Goal: Task Accomplishment & Management: Use online tool/utility

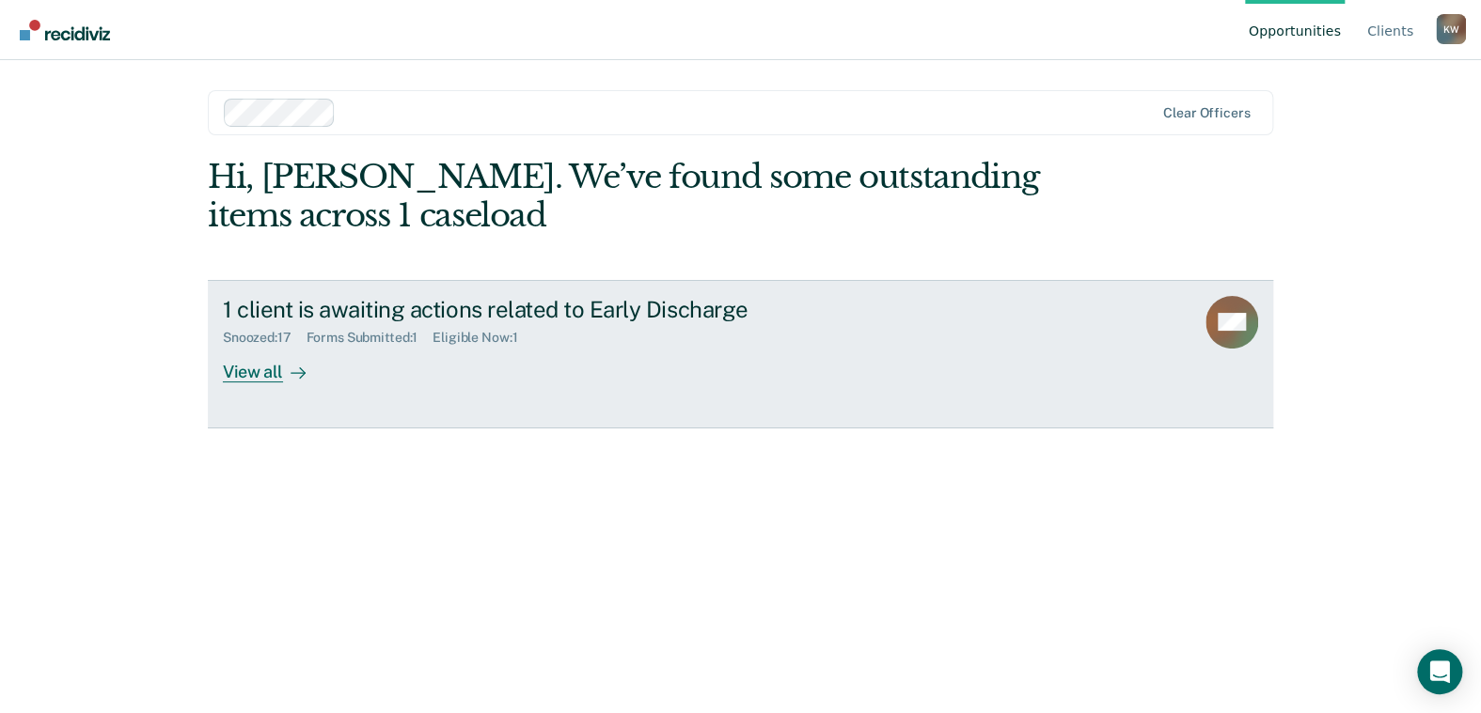
click at [255, 384] on link "1 client is awaiting actions related to Early Discharge Snoozed : 17 Forms Subm…" at bounding box center [740, 354] width 1065 height 149
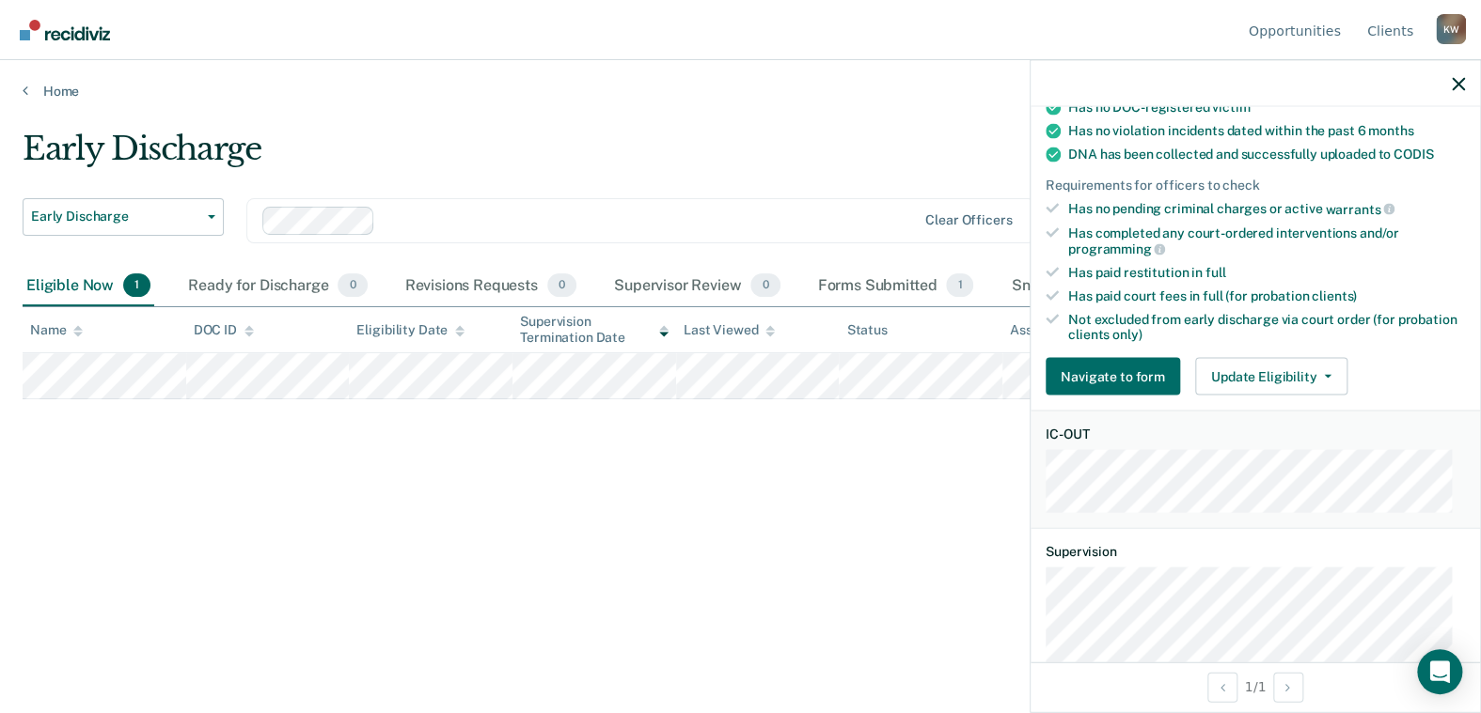
scroll to position [470, 0]
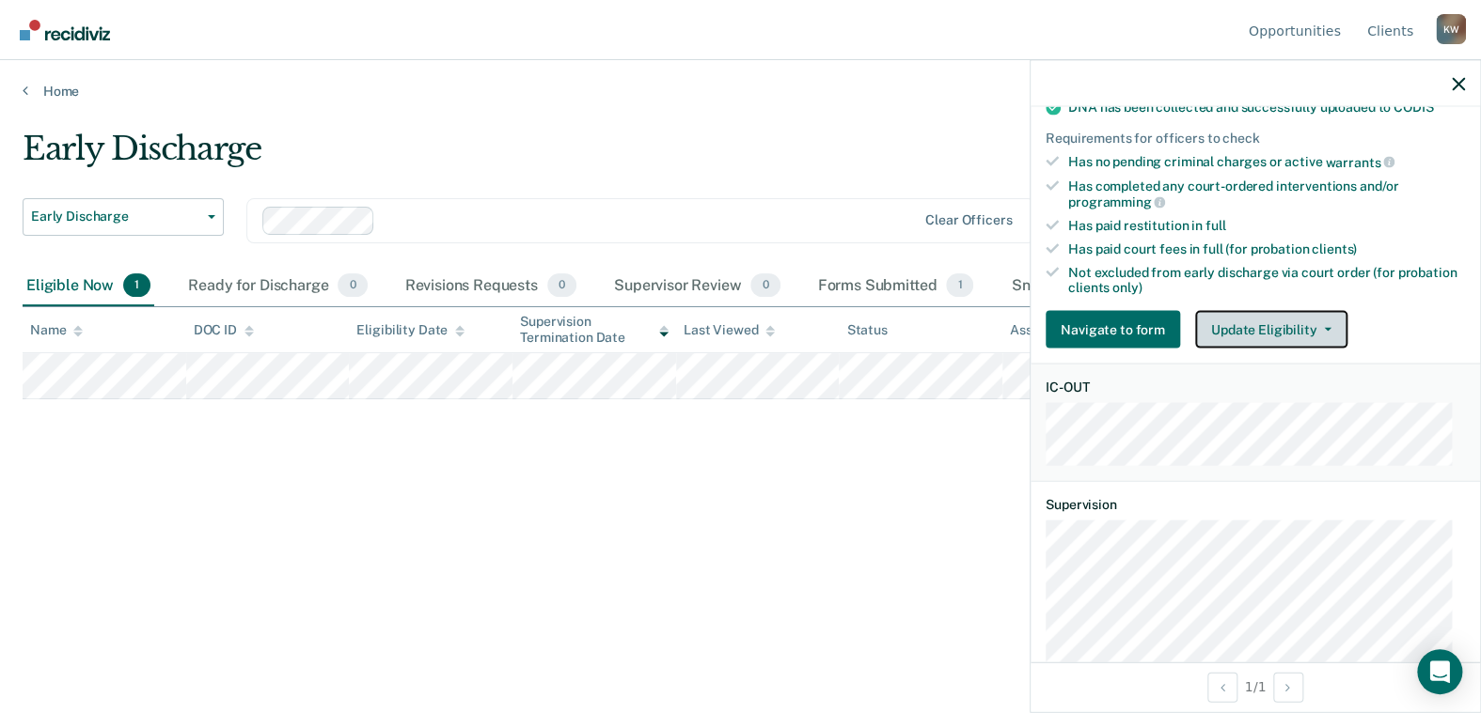
click at [1324, 328] on icon "button" at bounding box center [1328, 330] width 8 height 4
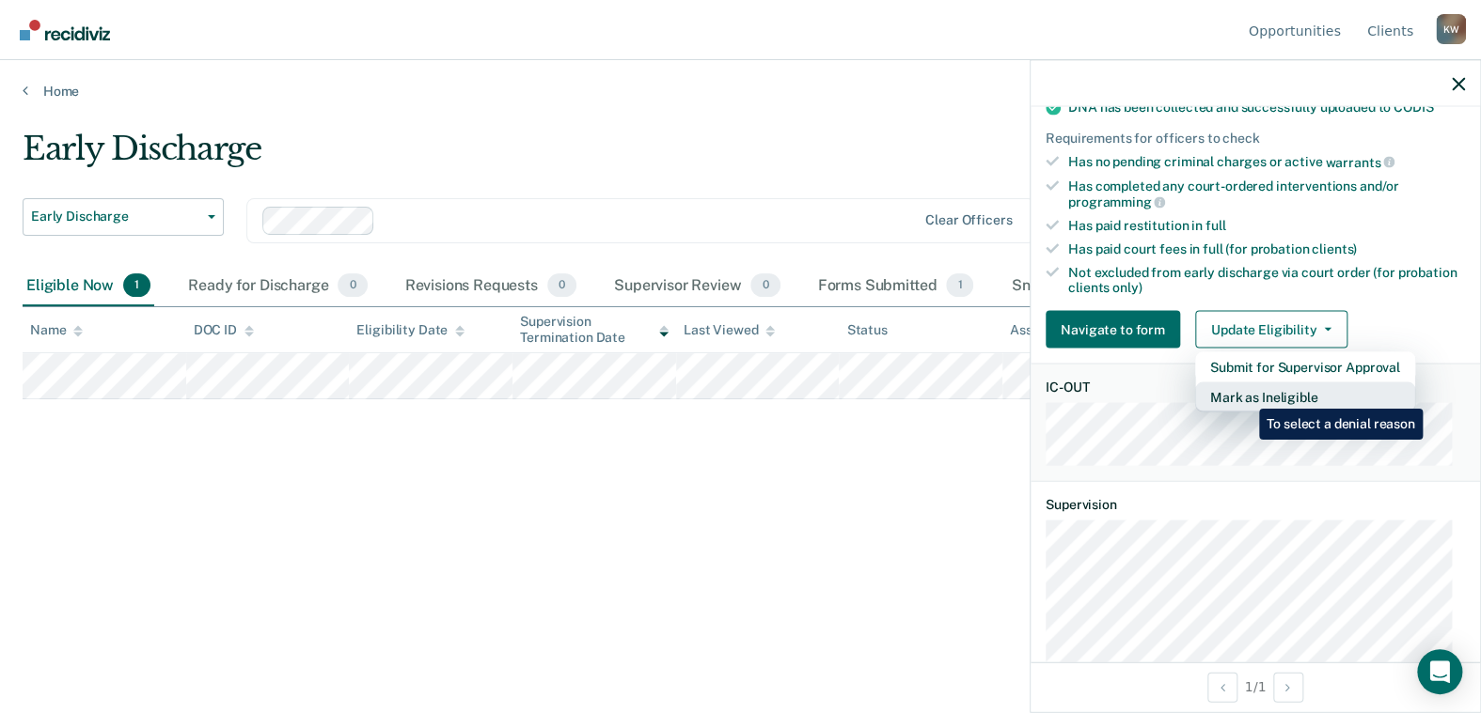
click at [1245, 395] on button "Mark as Ineligible" at bounding box center [1305, 398] width 220 height 30
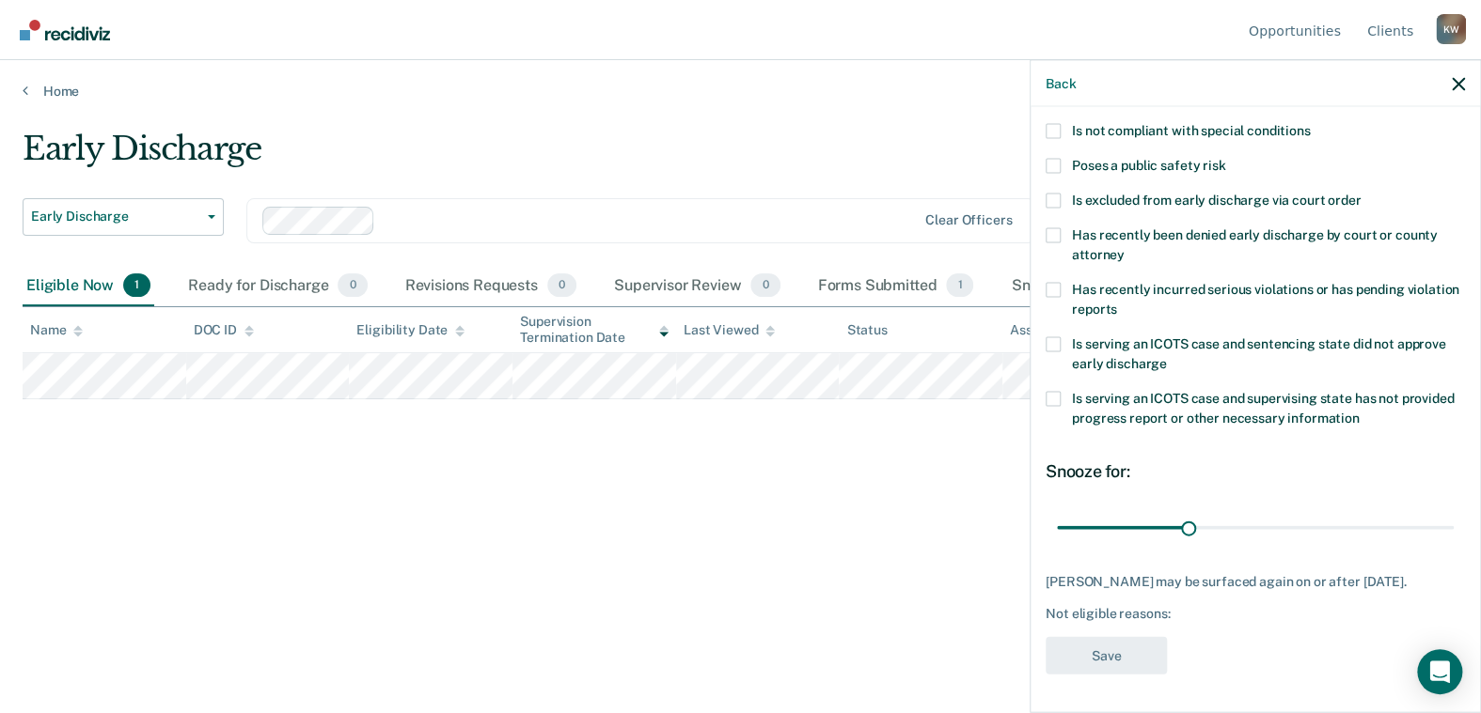
scroll to position [244, 0]
click at [1056, 391] on span at bounding box center [1052, 398] width 15 height 15
click at [1359, 411] on input "Is serving an ICOTS case and supervising state has not provided progress report…" at bounding box center [1359, 411] width 0 height 0
click at [1052, 282] on span at bounding box center [1052, 289] width 15 height 15
click at [1117, 302] on input "Has recently incurred serious violations or has pending violation reports" at bounding box center [1117, 302] width 0 height 0
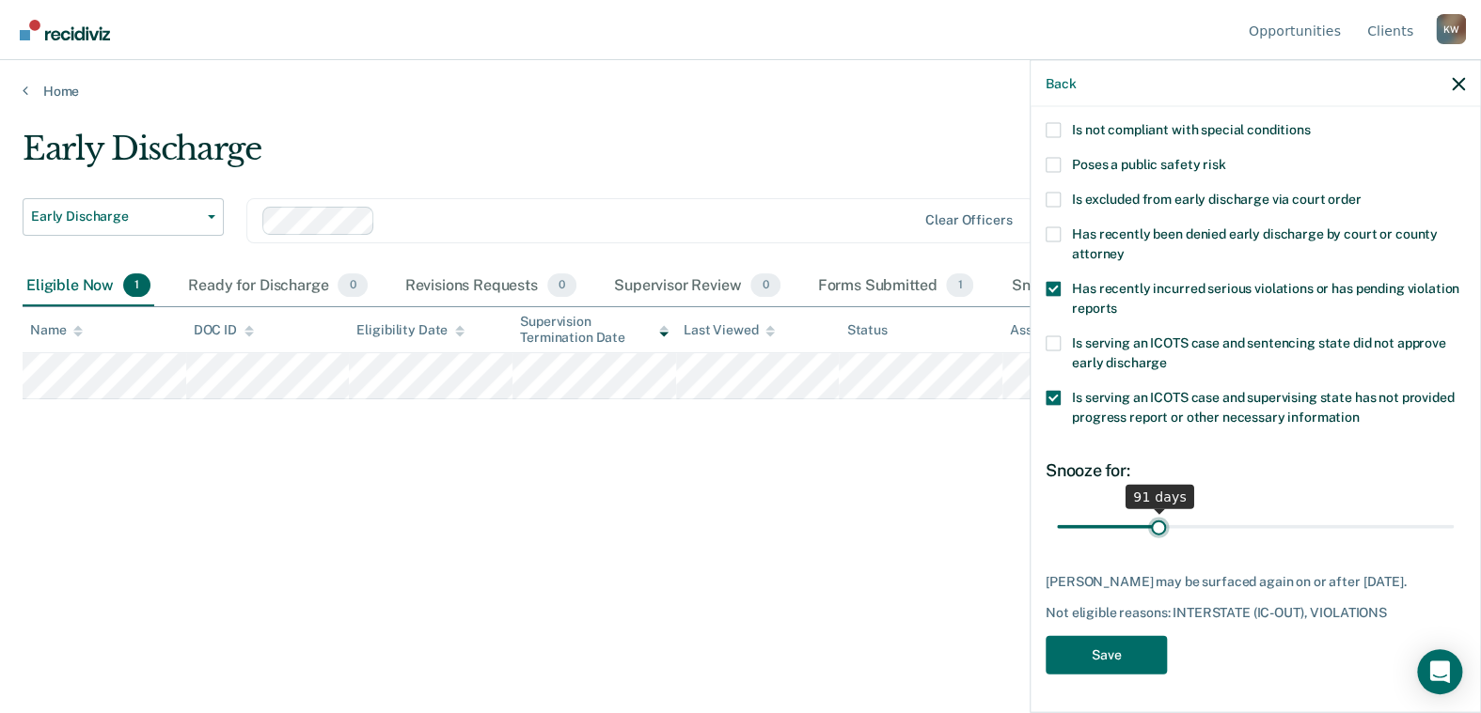
drag, startPoint x: 1091, startPoint y: 518, endPoint x: 1154, endPoint y: 515, distance: 63.0
click at [1154, 515] on input "range" at bounding box center [1255, 526] width 397 height 33
type input "92"
click at [1155, 515] on input "range" at bounding box center [1255, 526] width 397 height 33
click at [1105, 646] on button "Save" at bounding box center [1105, 655] width 121 height 39
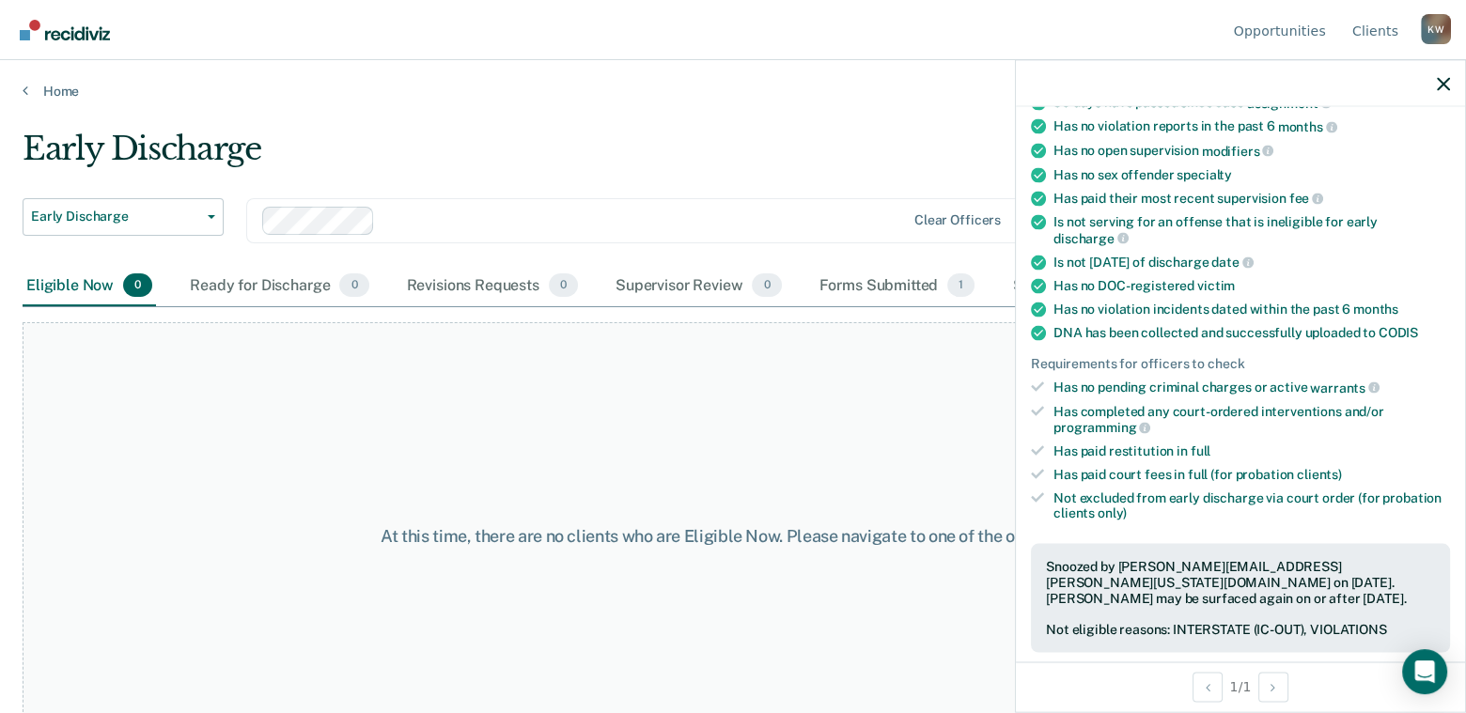
scroll to position [35, 0]
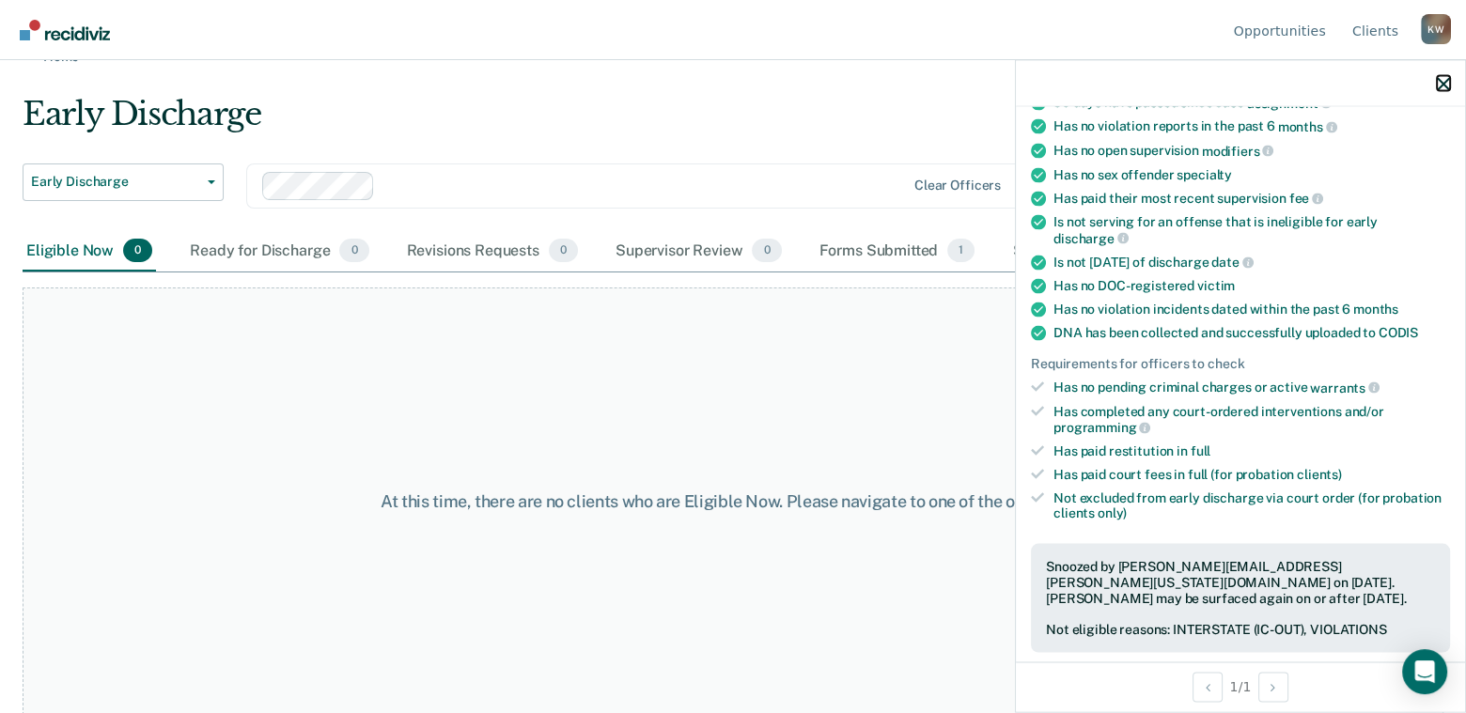
click at [1443, 80] on icon "button" at bounding box center [1443, 83] width 13 height 13
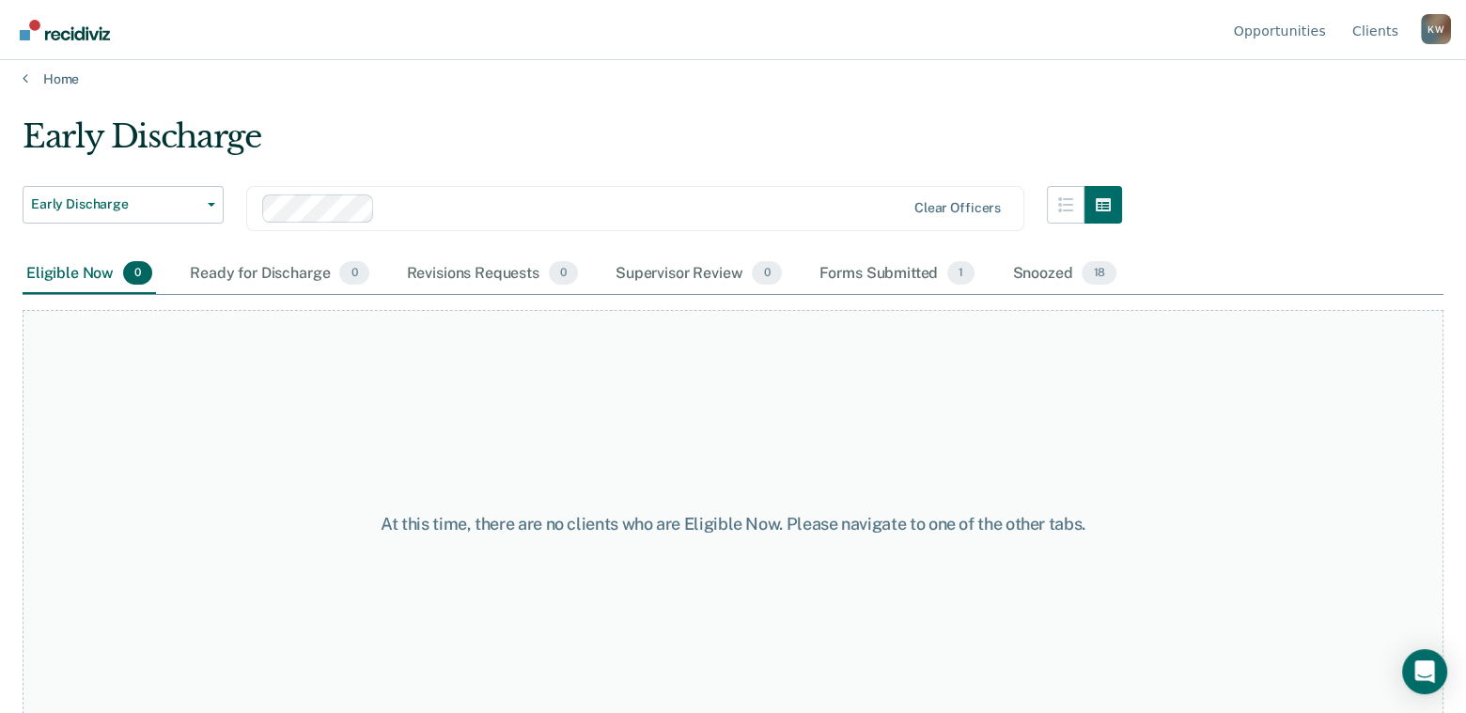
scroll to position [0, 0]
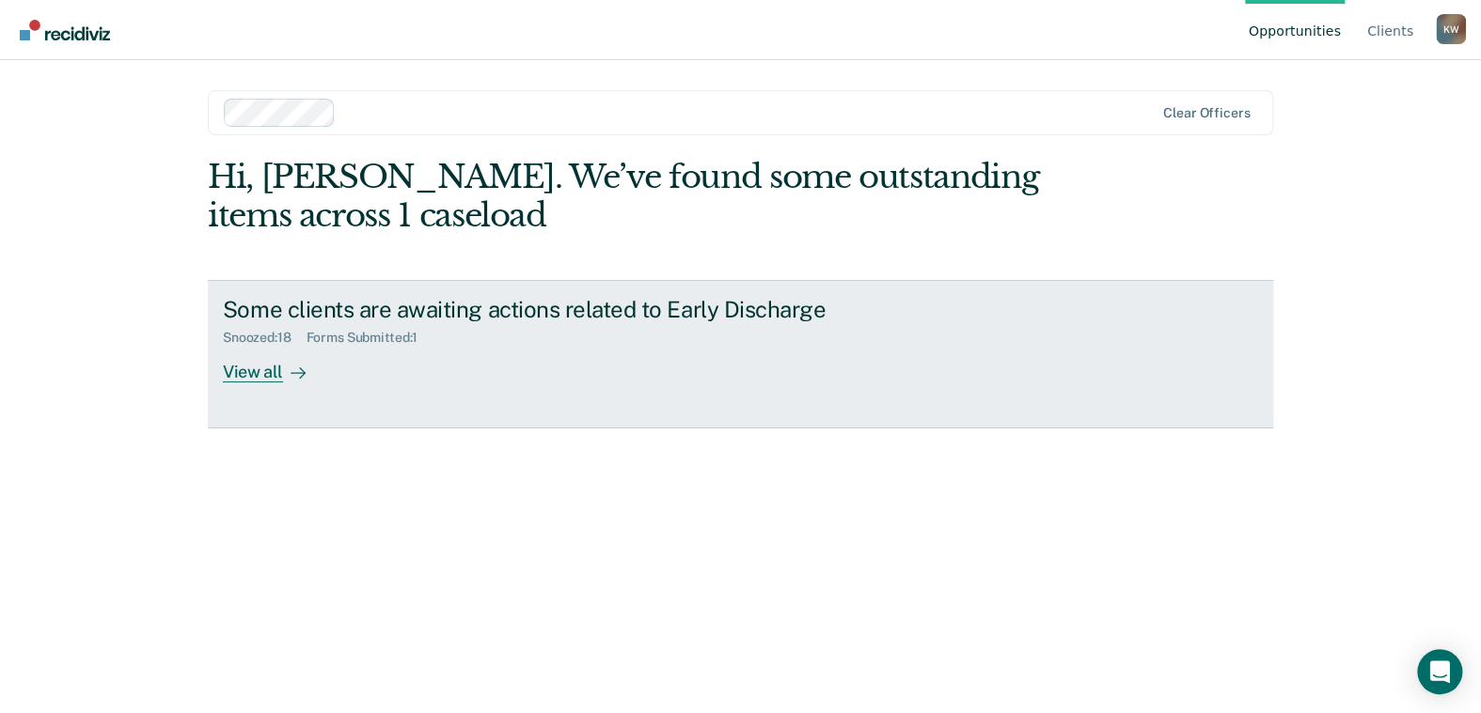
click at [247, 371] on div "View all" at bounding box center [275, 364] width 105 height 37
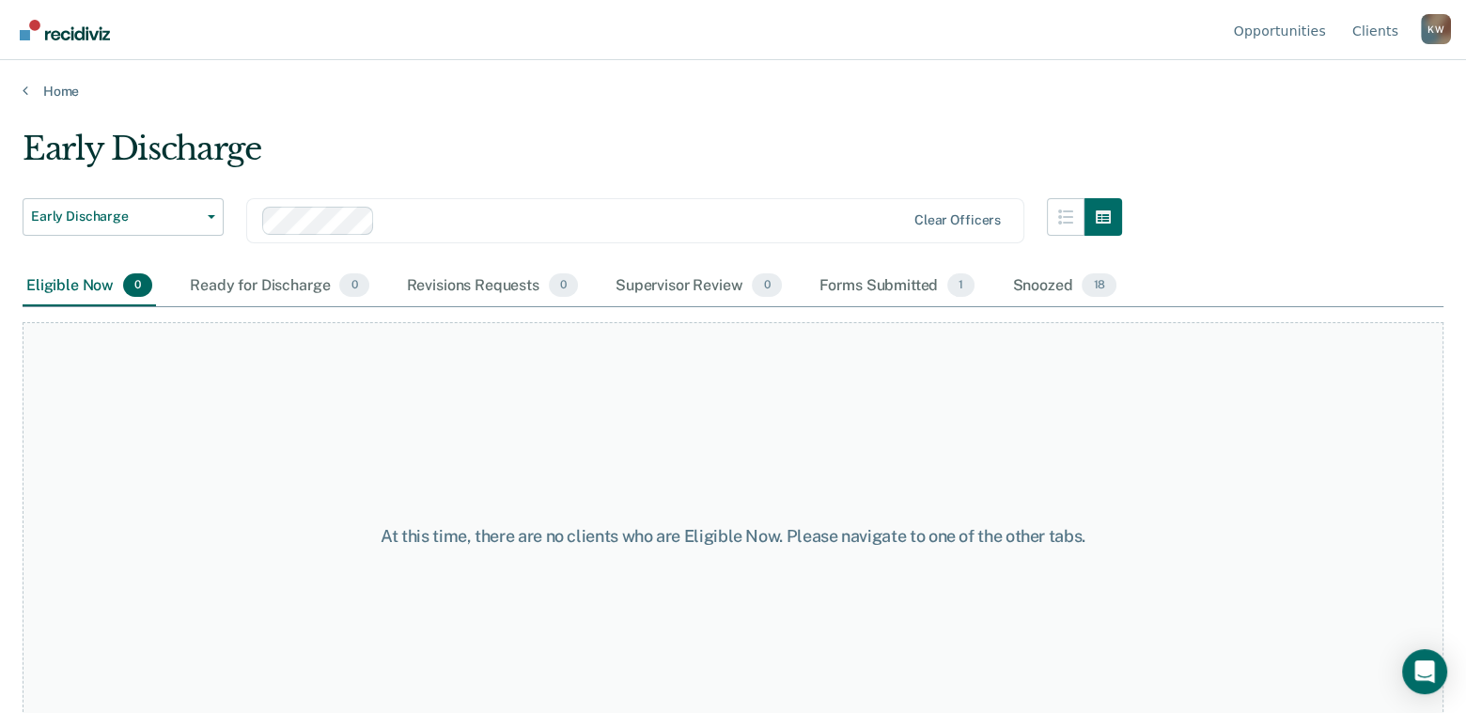
click at [829, 380] on div "At this time, there are no clients who are Eligible Now. Please navigate to one…" at bounding box center [733, 536] width 1421 height 428
click at [51, 85] on link "Home" at bounding box center [733, 91] width 1421 height 17
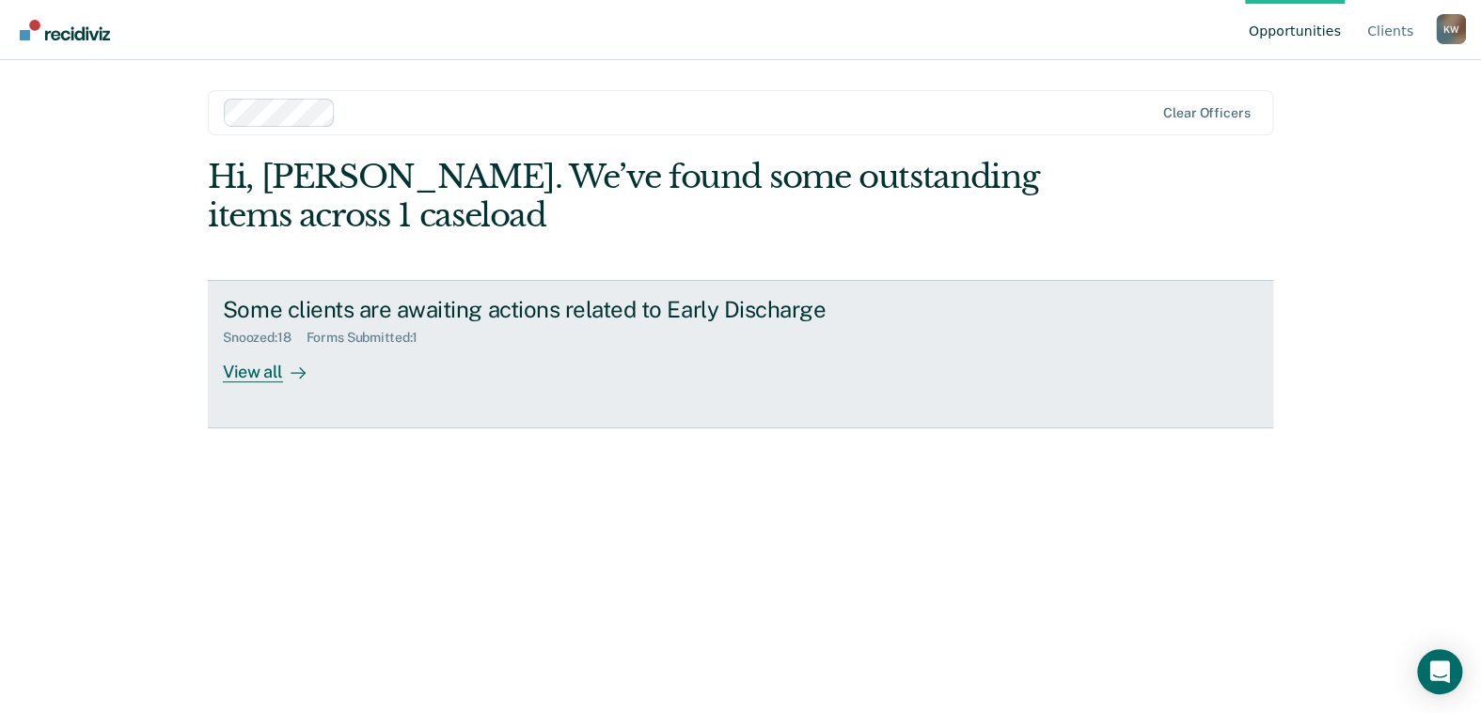
click at [251, 378] on div "View all" at bounding box center [275, 364] width 105 height 37
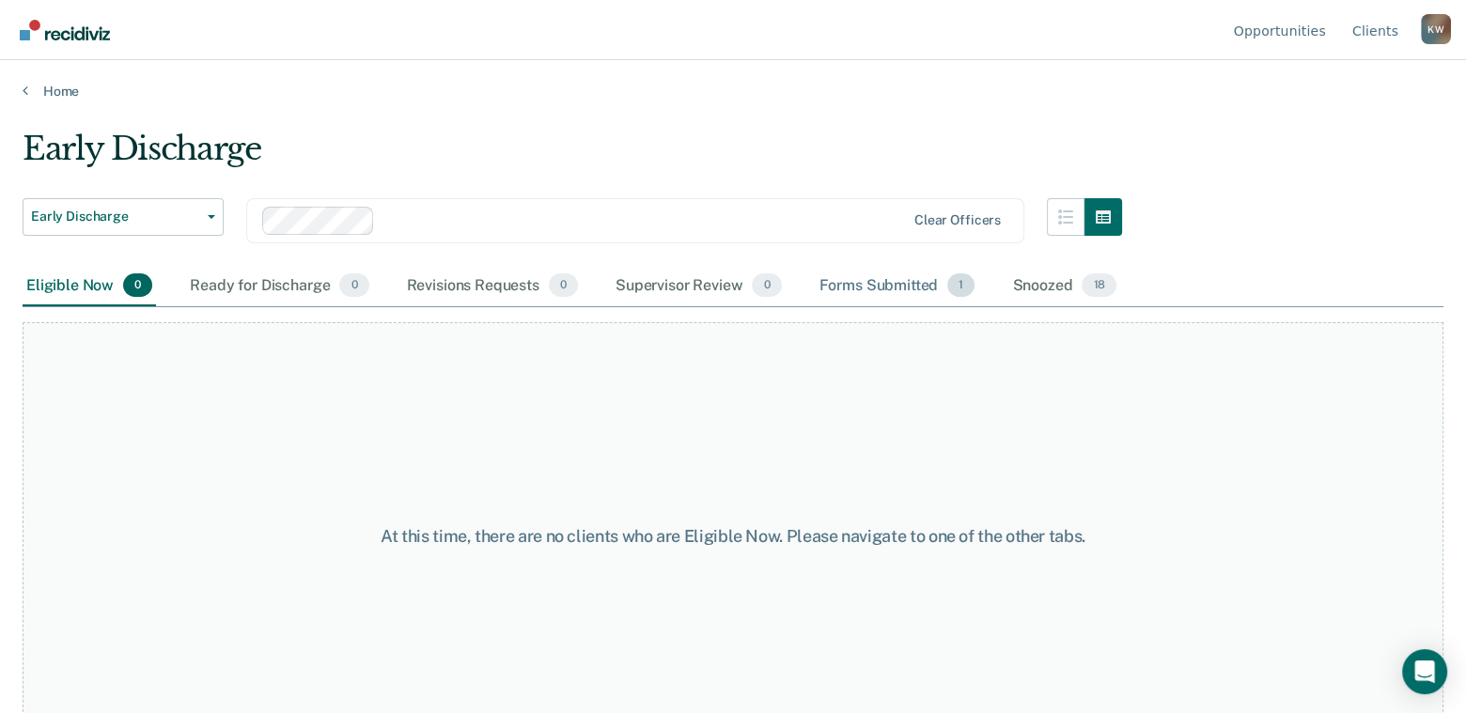
click at [955, 286] on span "1" at bounding box center [961, 286] width 27 height 24
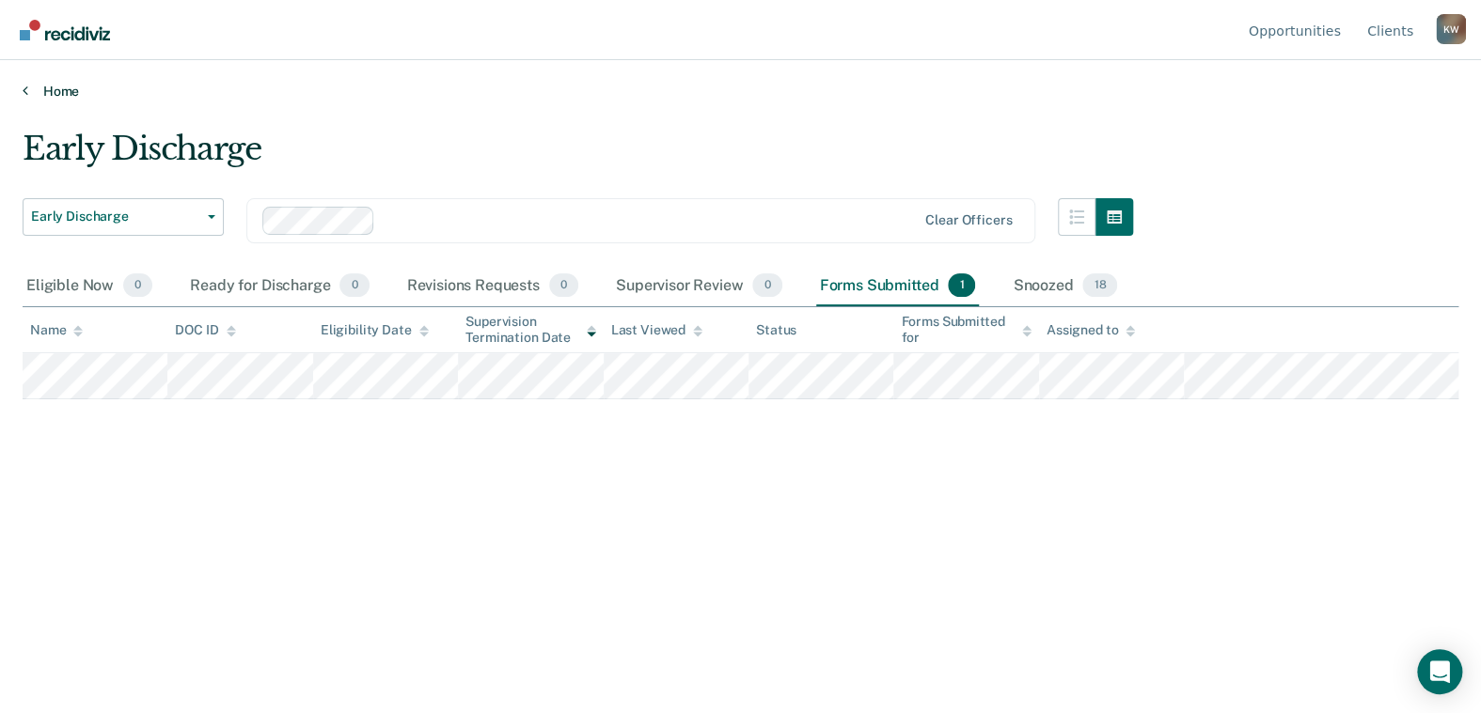
click at [36, 88] on link "Home" at bounding box center [740, 91] width 1435 height 17
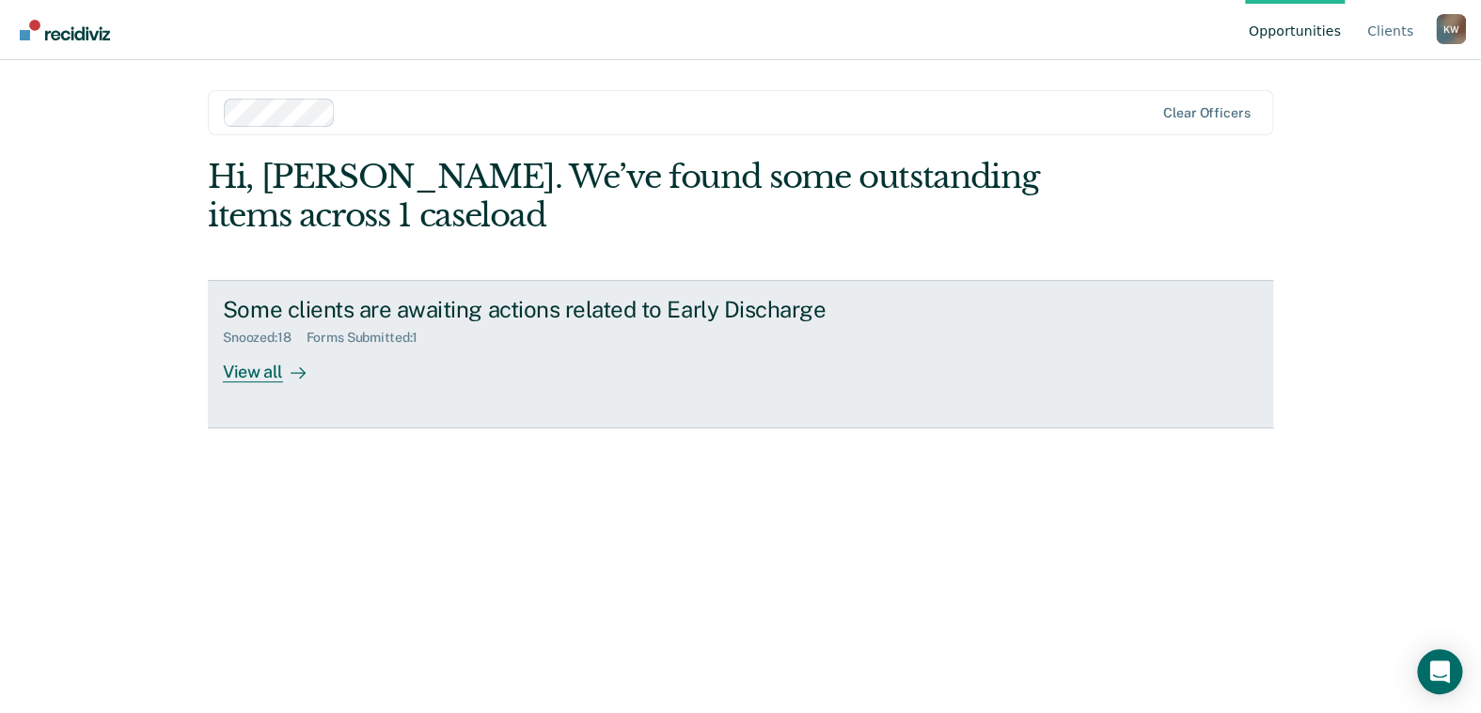
click at [239, 370] on div "View all" at bounding box center [275, 364] width 105 height 37
